Goal: Task Accomplishment & Management: Manage account settings

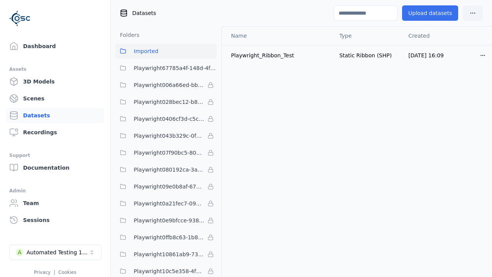
click at [432, 13] on button "Upload datasets" at bounding box center [430, 12] width 56 height 15
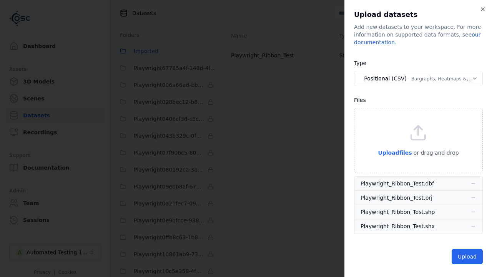
click at [418, 78] on button "Positional (CSV) Bargraphs, Heatmaps & Pins" at bounding box center [418, 78] width 129 height 15
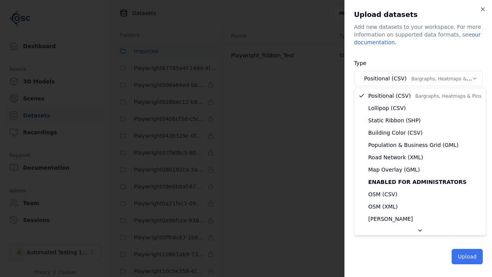
select select "*****"
click at [467, 255] on button "Upload" at bounding box center [466, 256] width 31 height 15
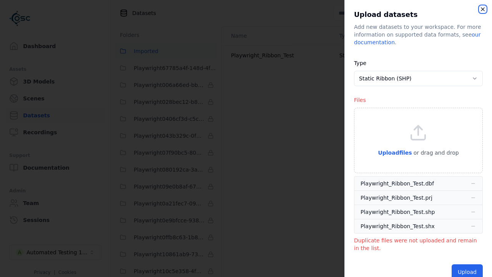
click at [482, 11] on icon "button" at bounding box center [482, 9] width 6 height 6
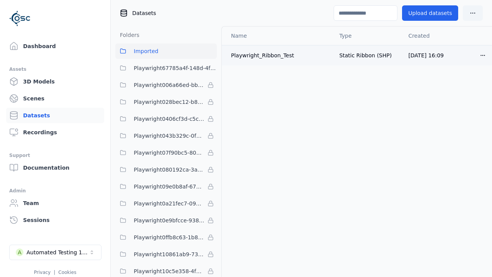
click at [481, 53] on html "Dashboard Assets 3D Models Scenes Datasets Recordings Support Documentation Adm…" at bounding box center [246, 138] width 492 height 277
click at [469, 86] on div "Delete" at bounding box center [465, 84] width 45 height 12
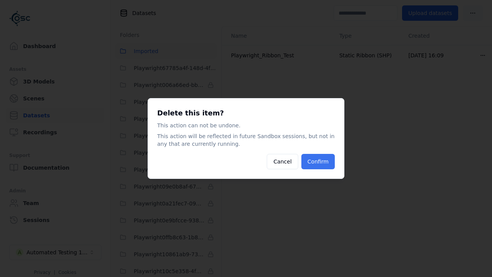
click at [320, 163] on button "Confirm" at bounding box center [317, 161] width 33 height 15
